Goal: Go to known website: Go to known website

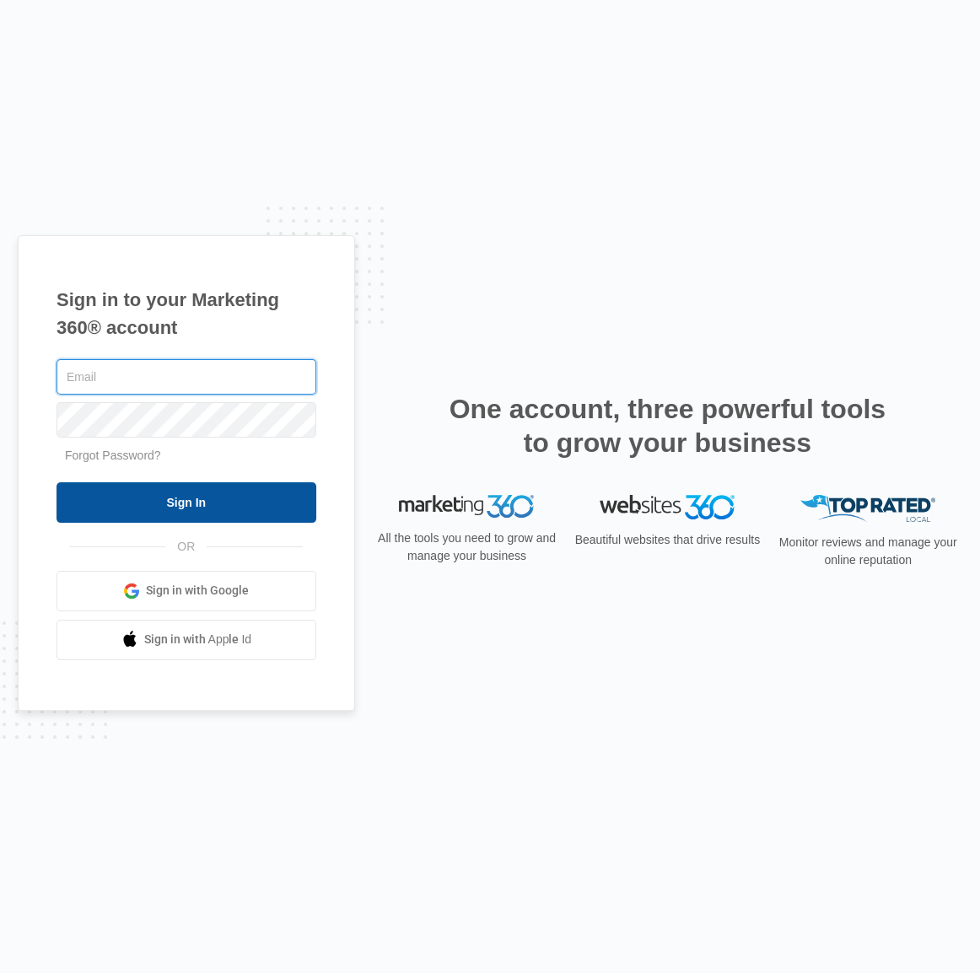
type input "josh.felix@madwire.com"
click at [211, 509] on input "Sign In" at bounding box center [187, 502] width 260 height 40
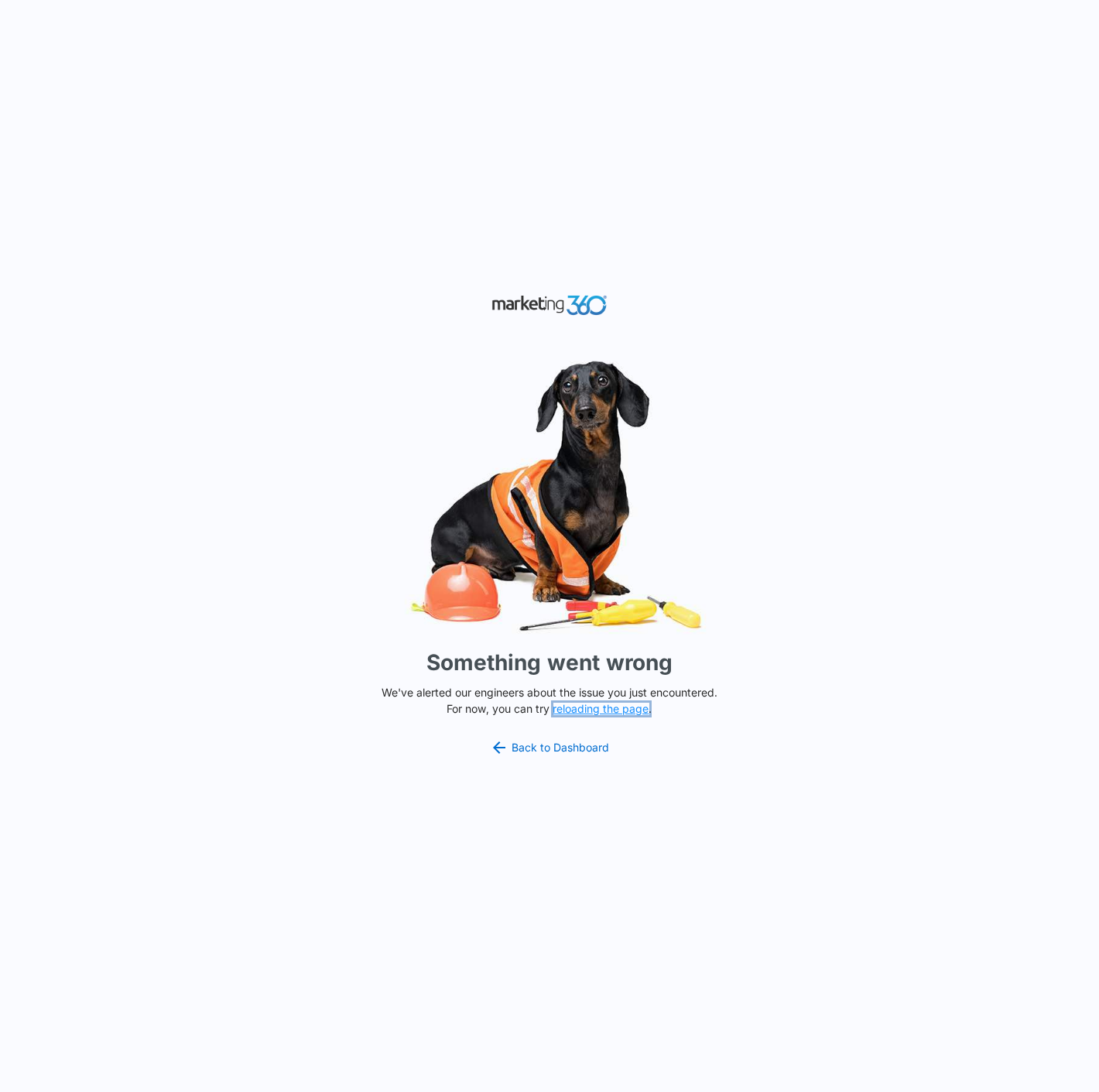
click at [630, 712] on button "reloading the page" at bounding box center [601, 708] width 96 height 12
click at [581, 749] on link "Back to Dashboard" at bounding box center [550, 748] width 119 height 18
